Goal: Transaction & Acquisition: Register for event/course

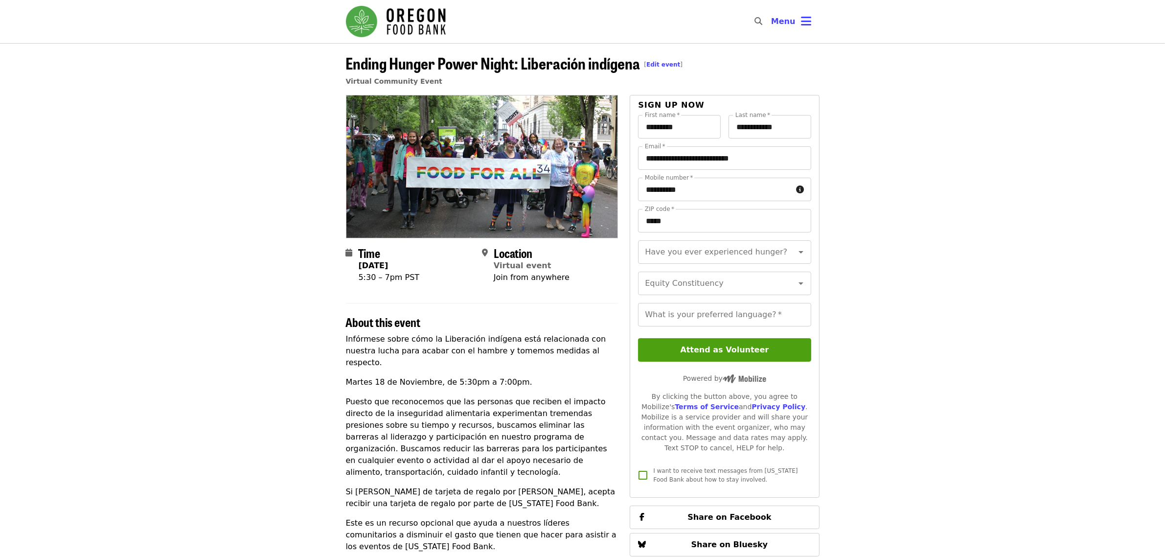
click at [409, 27] on img "Main navigation" at bounding box center [396, 21] width 100 height 31
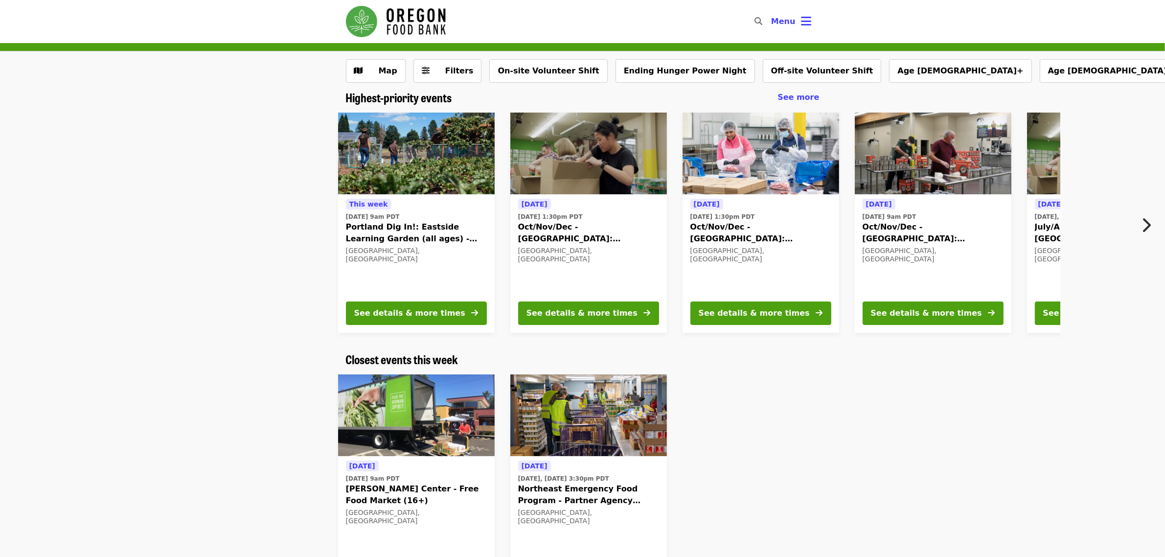
click at [934, 175] on img at bounding box center [933, 154] width 157 height 82
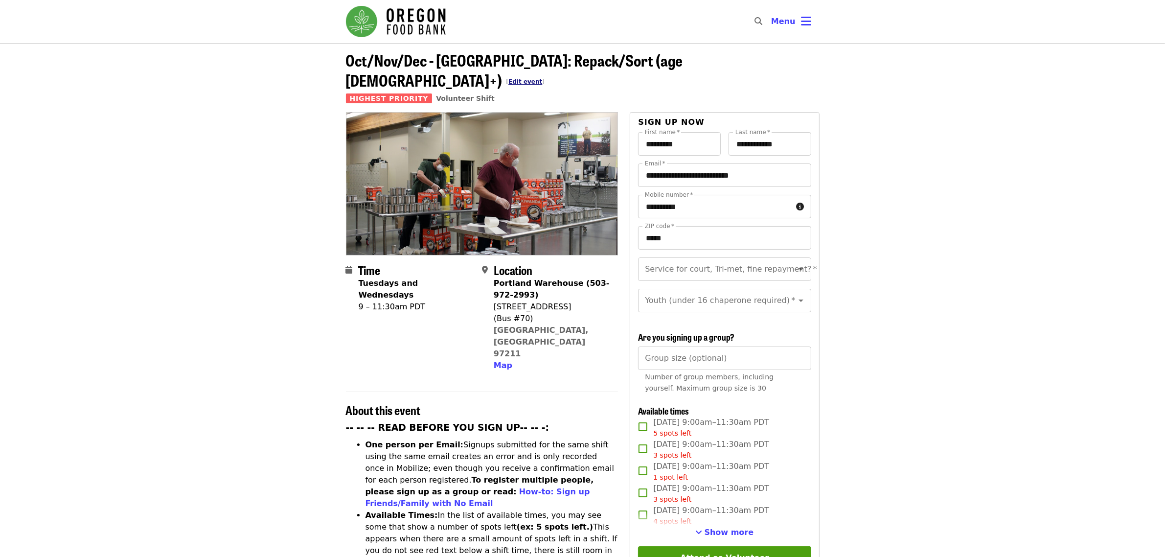
click at [542, 78] on link "Edit event" at bounding box center [525, 81] width 34 height 7
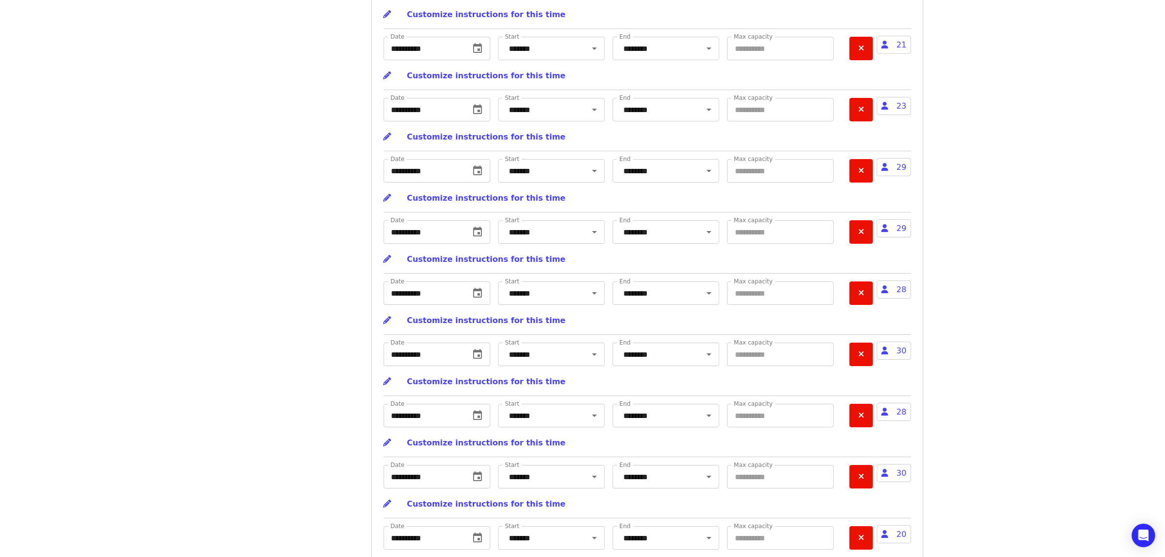
scroll to position [4158, 0]
